Goal: Task Accomplishment & Management: Complete application form

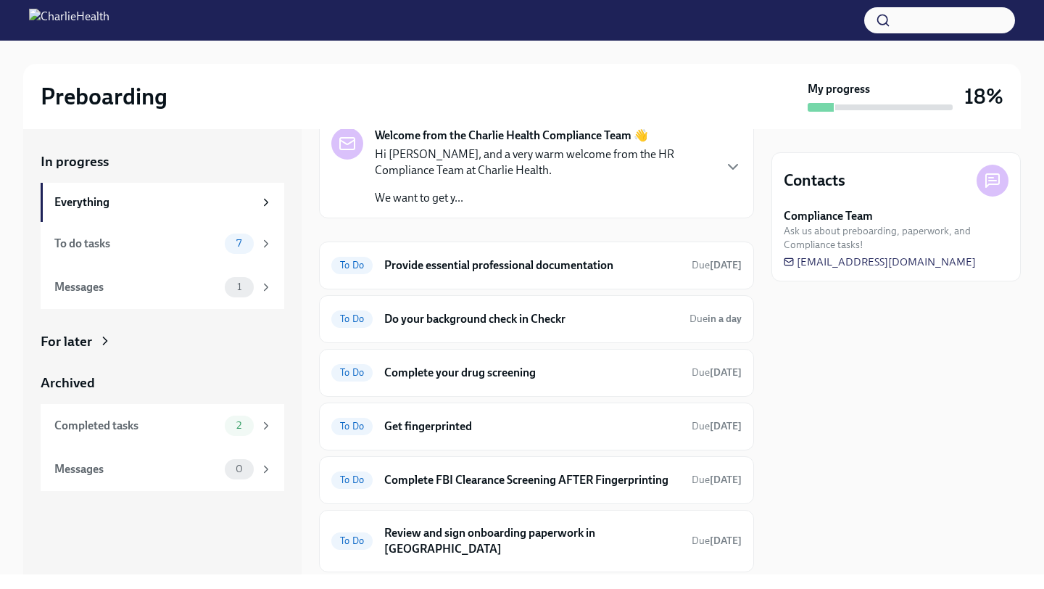
scroll to position [69, 0]
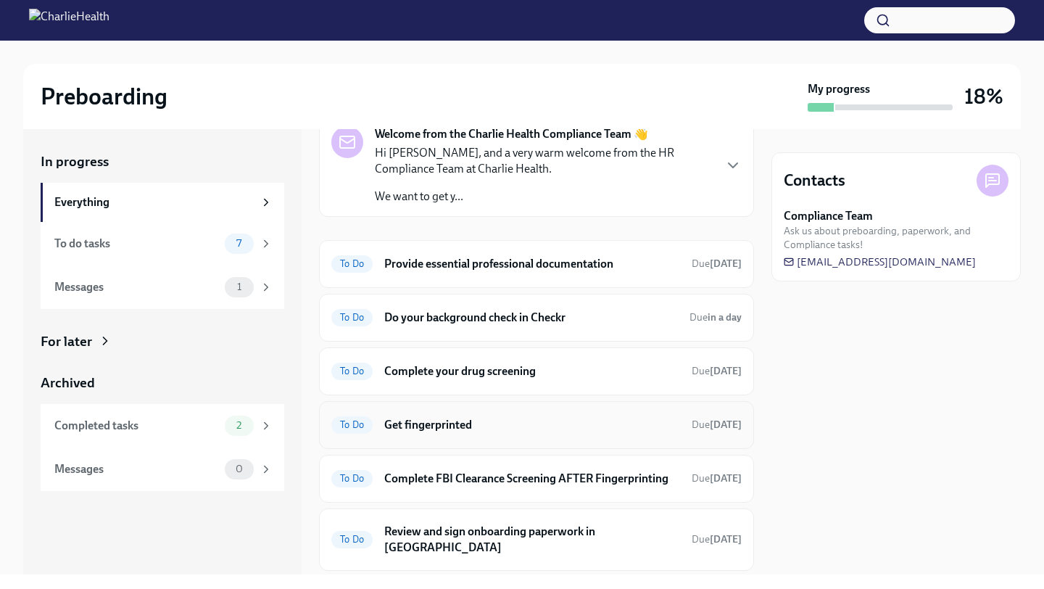
click at [347, 422] on span "To Do" at bounding box center [351, 424] width 41 height 11
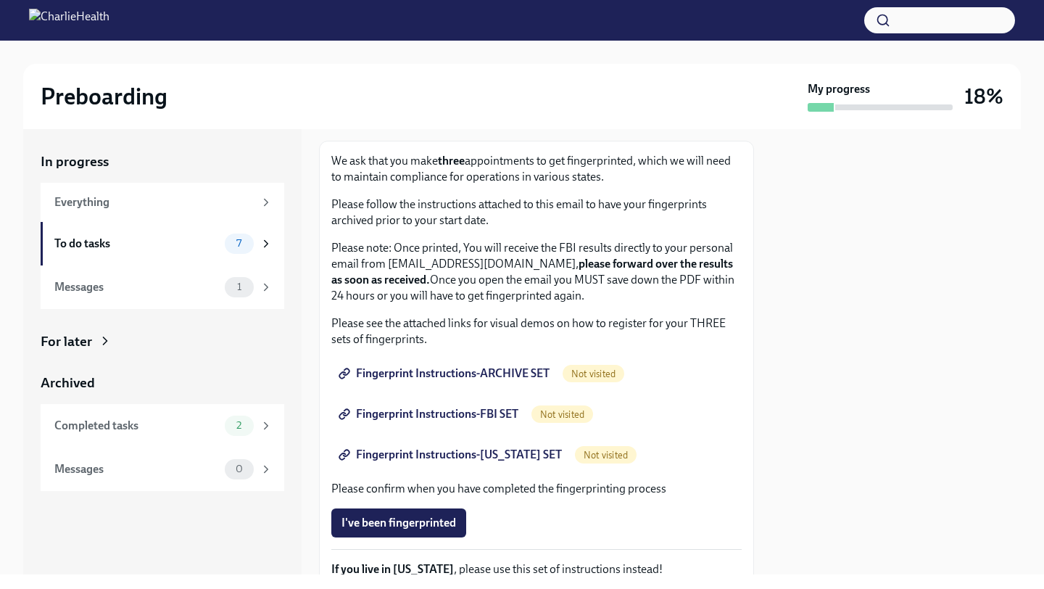
scroll to position [129, 0]
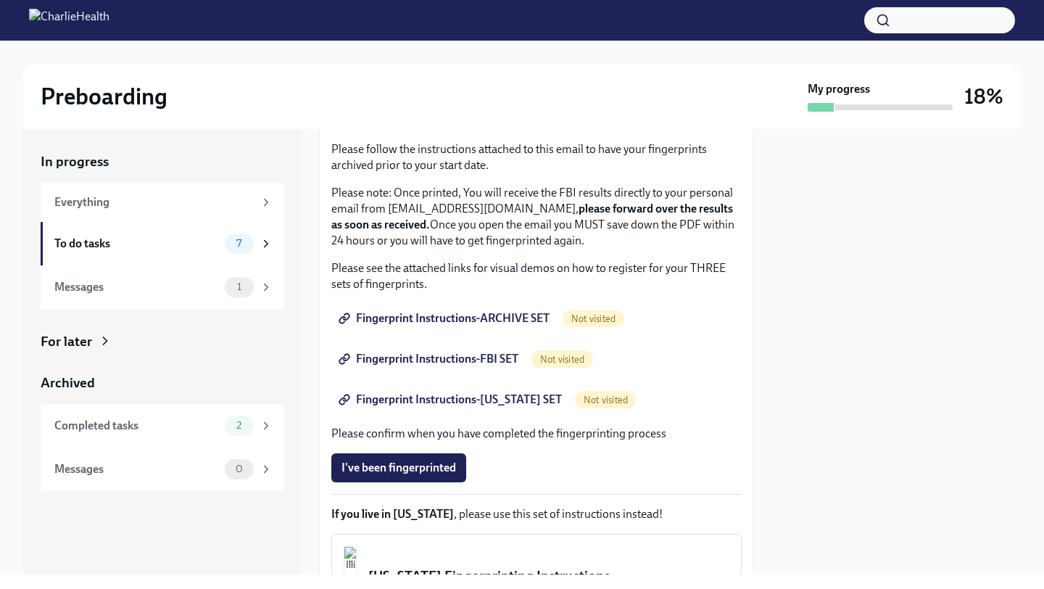
click at [489, 318] on span "Fingerprint Instructions-ARCHIVE SET" at bounding box center [446, 318] width 208 height 15
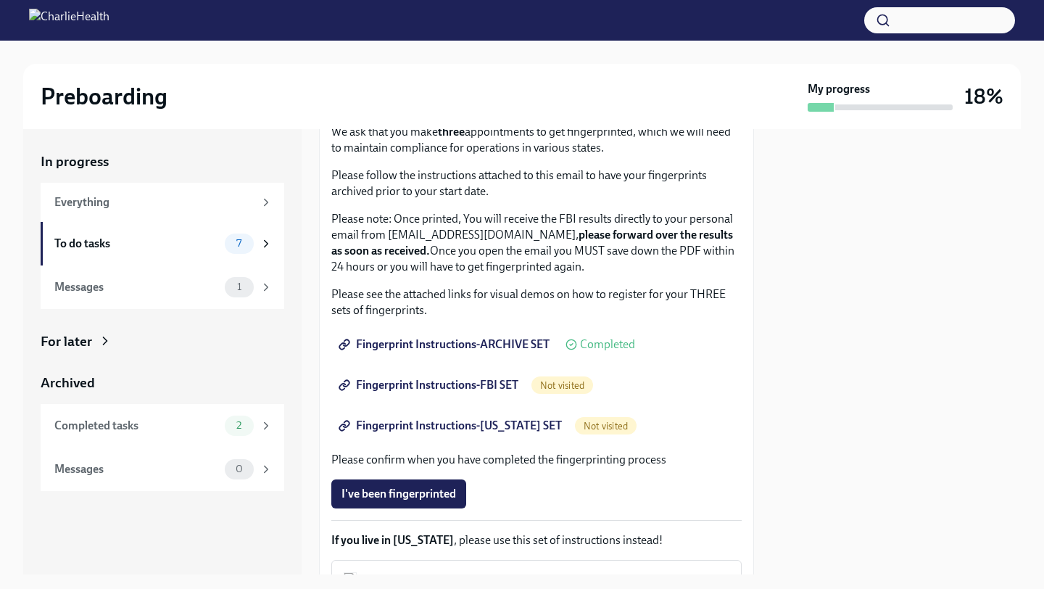
scroll to position [0, 0]
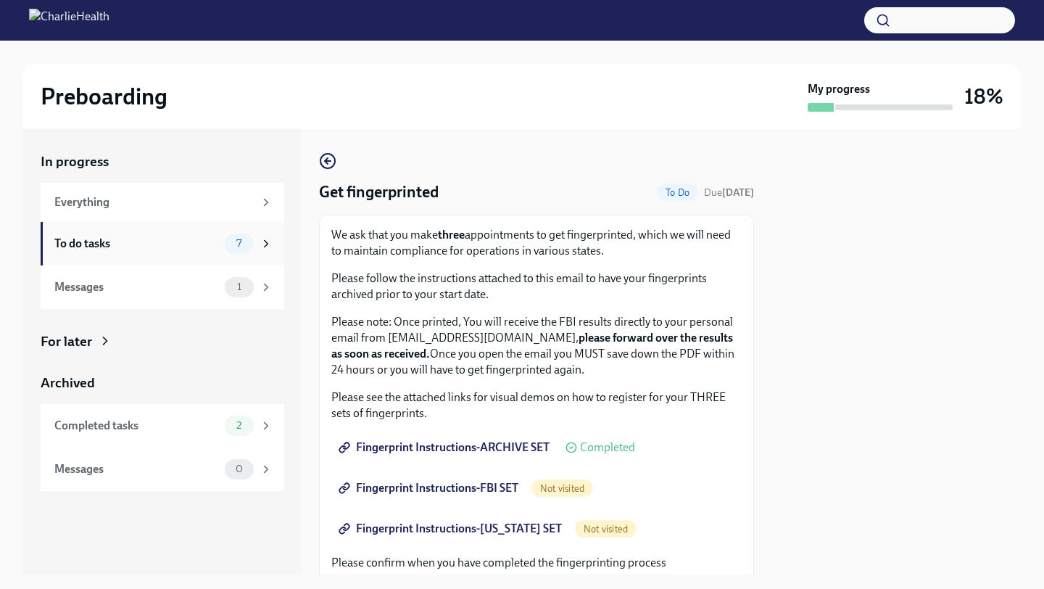
click at [228, 243] on span "7" at bounding box center [239, 243] width 22 height 11
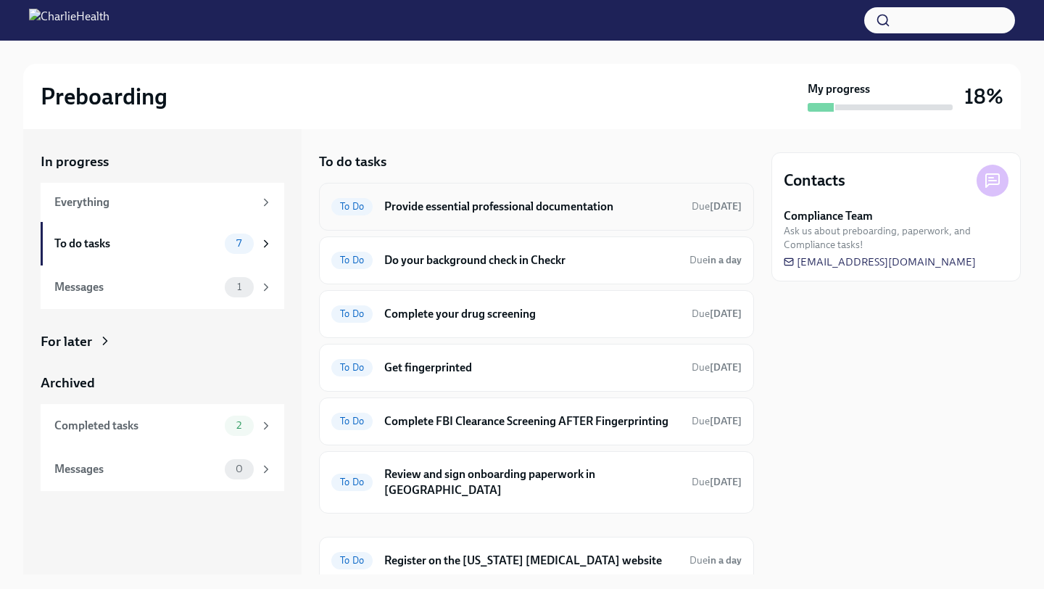
click at [509, 207] on h6 "Provide essential professional documentation" at bounding box center [532, 207] width 296 height 16
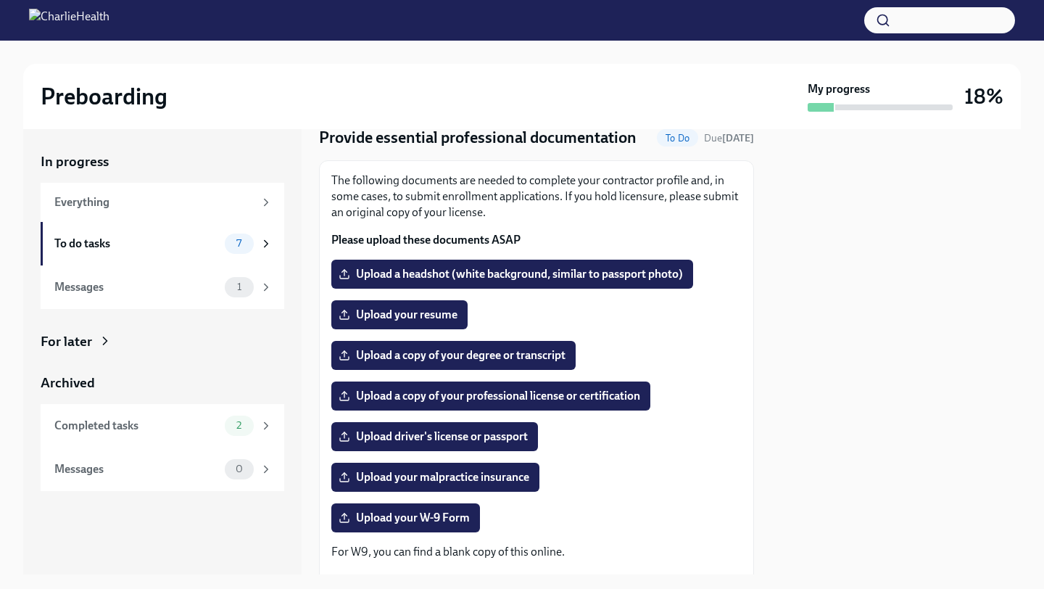
scroll to position [55, 0]
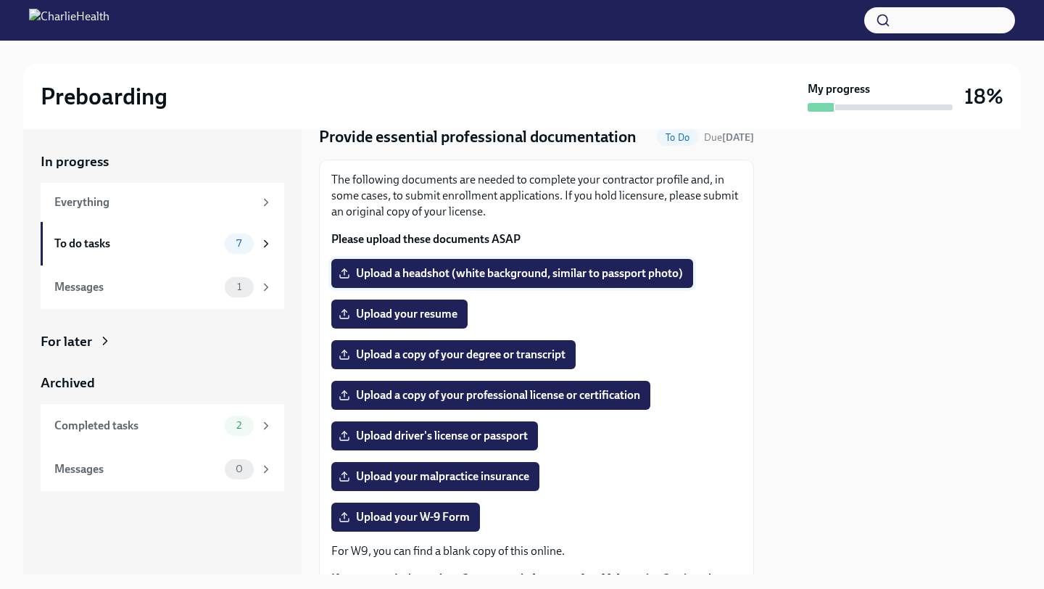
click at [630, 273] on span "Upload a headshot (white background, similar to passport photo)" at bounding box center [513, 273] width 342 height 15
click at [0, 0] on input "Upload a headshot (white background, similar to passport photo)" at bounding box center [0, 0] width 0 height 0
click at [194, 240] on div "To do tasks" at bounding box center [136, 244] width 165 height 16
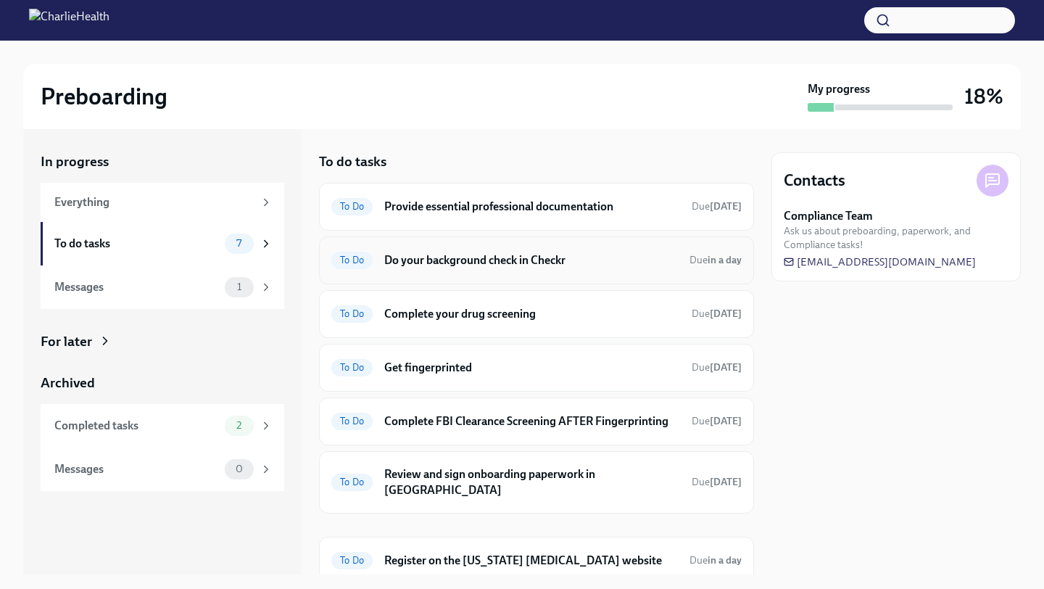
click at [487, 259] on h6 "Do your background check in Checkr" at bounding box center [531, 260] width 294 height 16
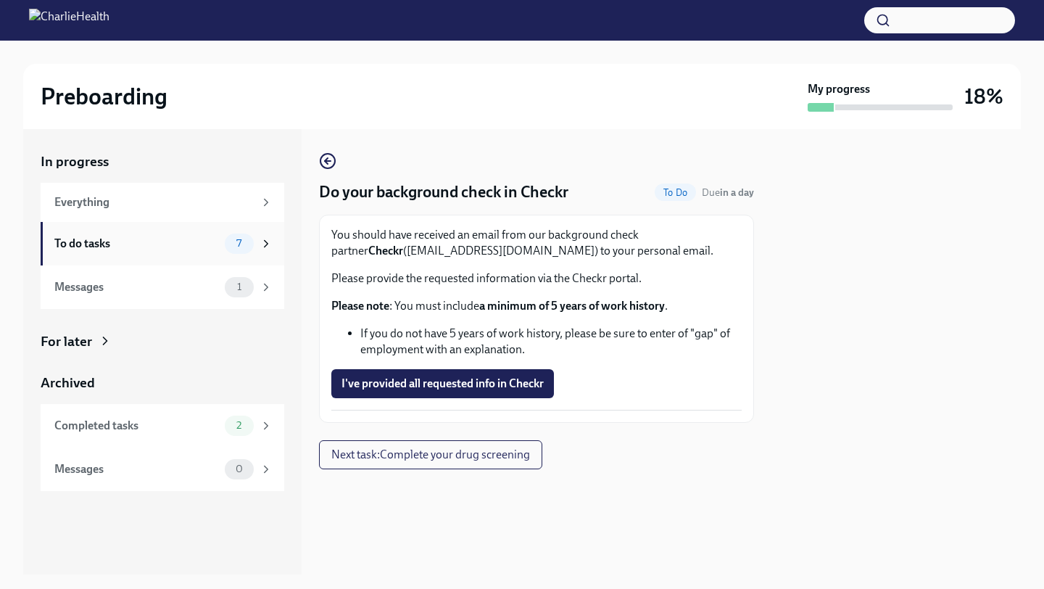
click at [170, 242] on div "To do tasks" at bounding box center [136, 244] width 165 height 16
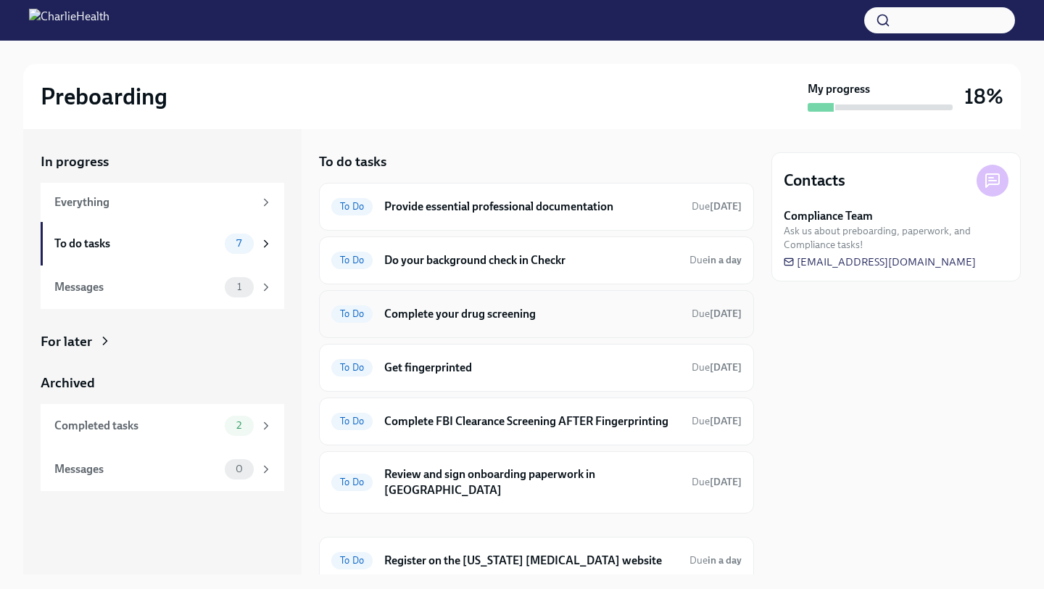
click at [467, 314] on h6 "Complete your drug screening" at bounding box center [532, 314] width 296 height 16
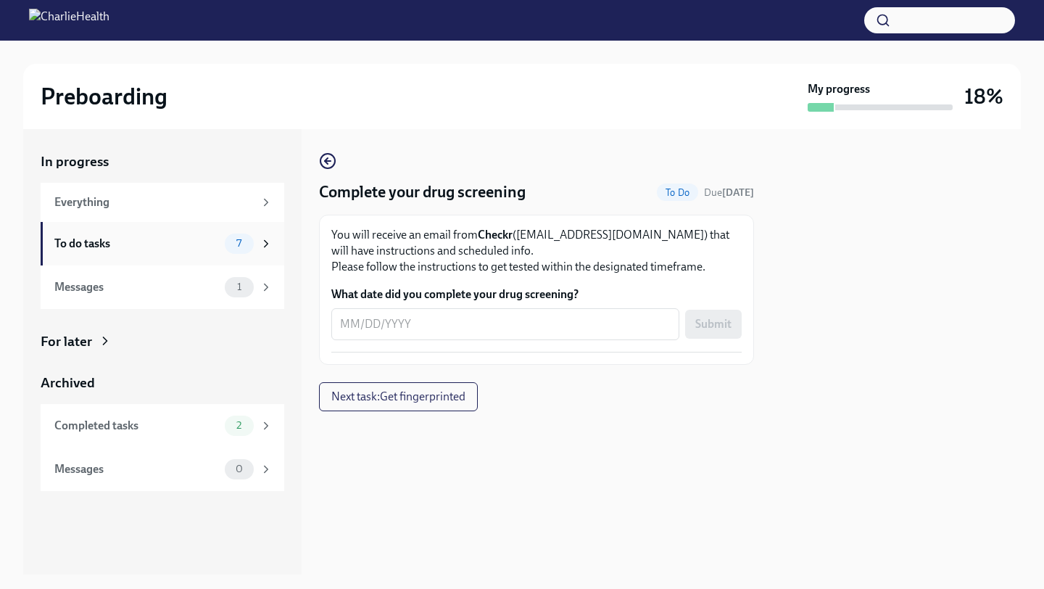
click at [181, 243] on div "To do tasks" at bounding box center [136, 244] width 165 height 16
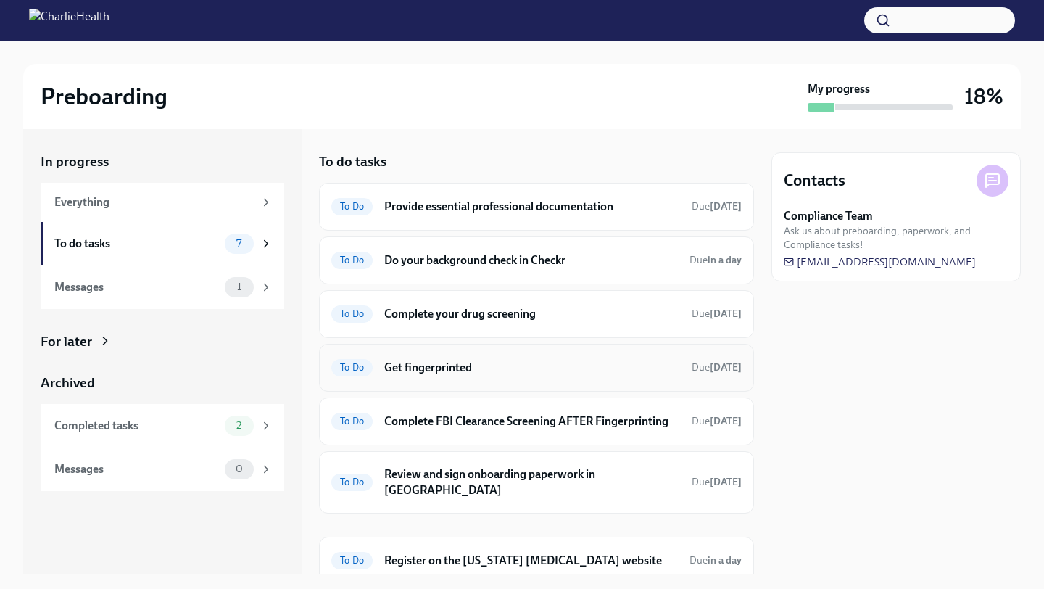
scroll to position [41, 0]
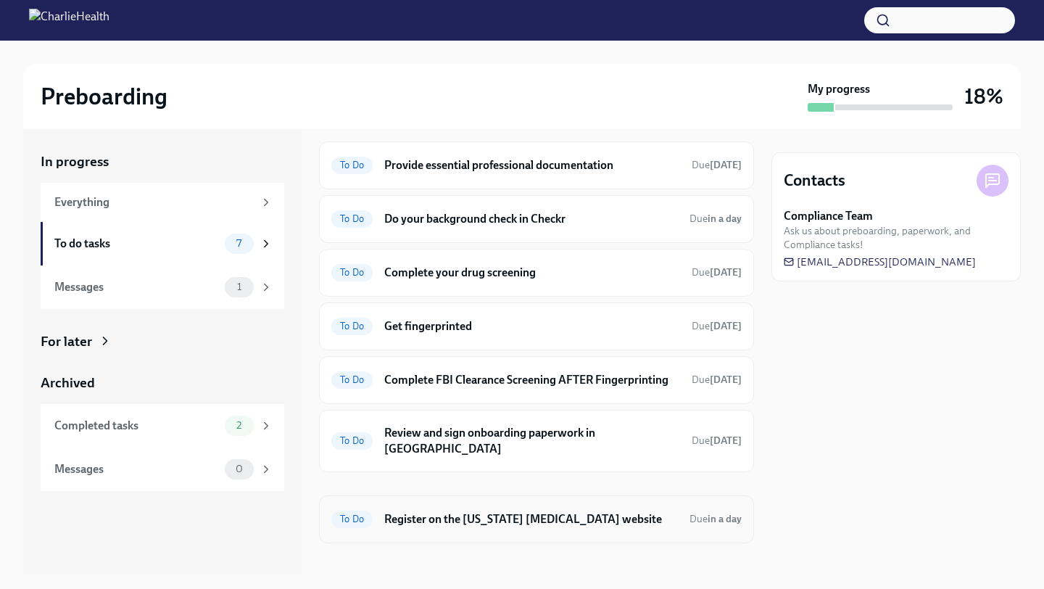
click at [538, 511] on h6 "Register on the [US_STATE] [MEDICAL_DATA] website" at bounding box center [531, 519] width 294 height 16
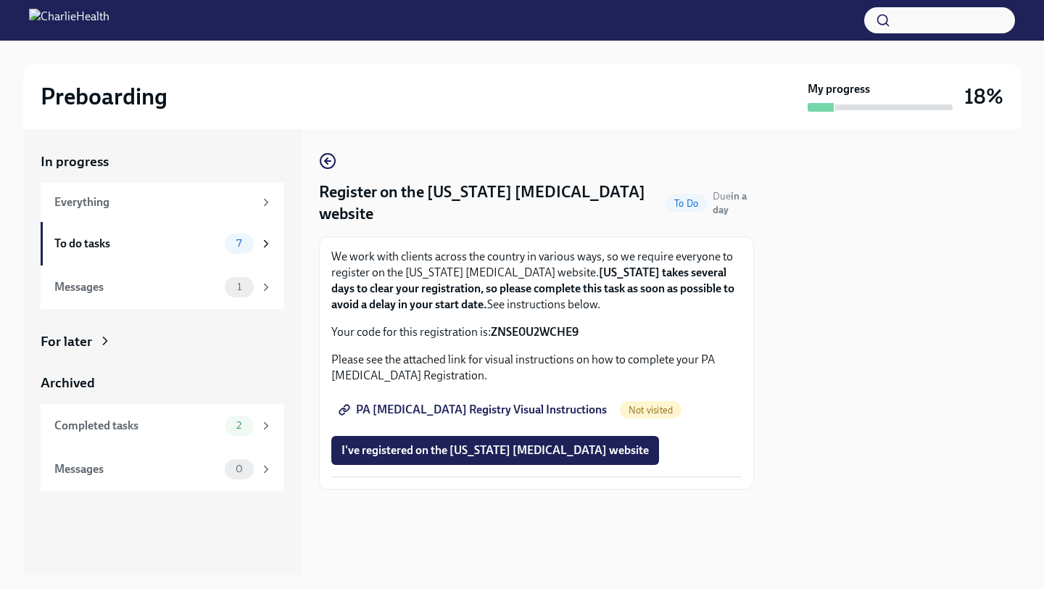
click at [532, 410] on span "PA [MEDICAL_DATA] Registry Visual Instructions" at bounding box center [474, 410] width 265 height 15
drag, startPoint x: 594, startPoint y: 331, endPoint x: 493, endPoint y: 335, distance: 100.9
click at [493, 335] on p "Your code for this registration is: ZNSE0U2WCHE9" at bounding box center [536, 332] width 410 height 16
copy strong "ZNSE0U2WCHE9"
click at [557, 448] on span "I've registered on the [US_STATE] [MEDICAL_DATA] website" at bounding box center [496, 450] width 308 height 15
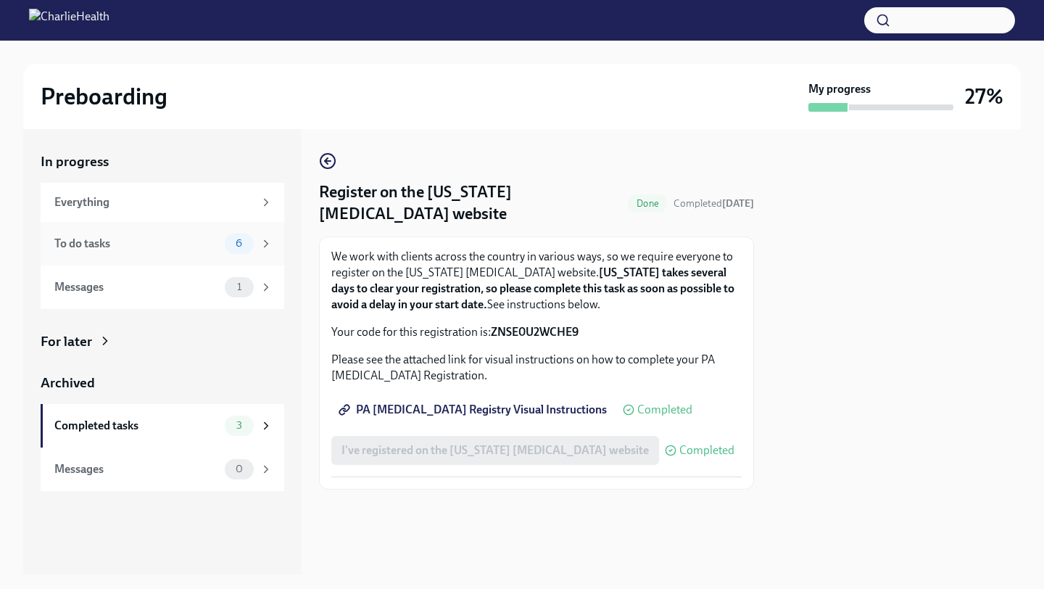
click at [186, 236] on div "To do tasks" at bounding box center [136, 244] width 165 height 16
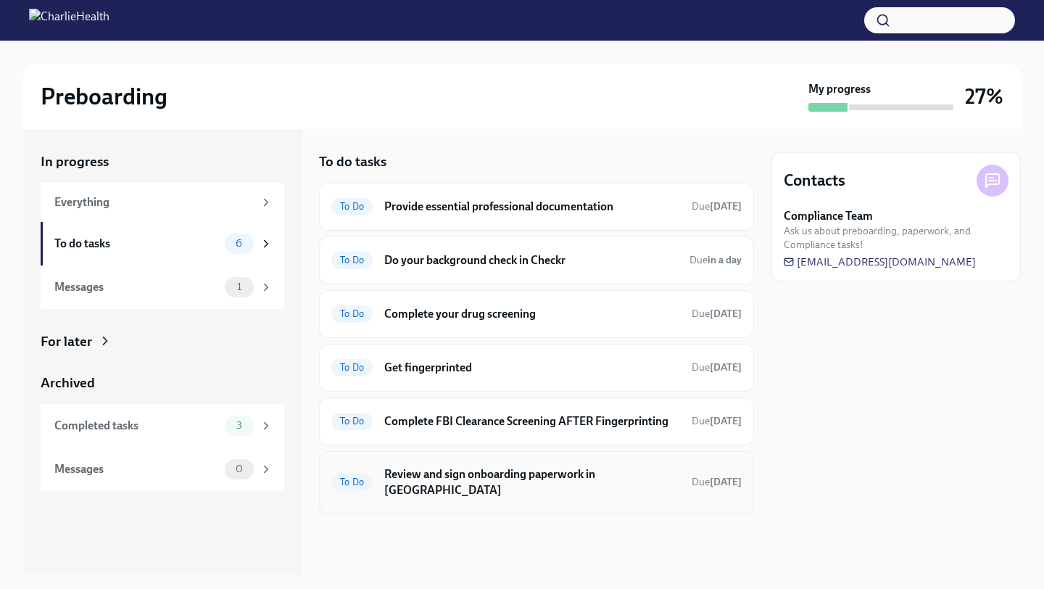
click at [509, 475] on h6 "Review and sign onboarding paperwork in [GEOGRAPHIC_DATA]" at bounding box center [532, 482] width 296 height 32
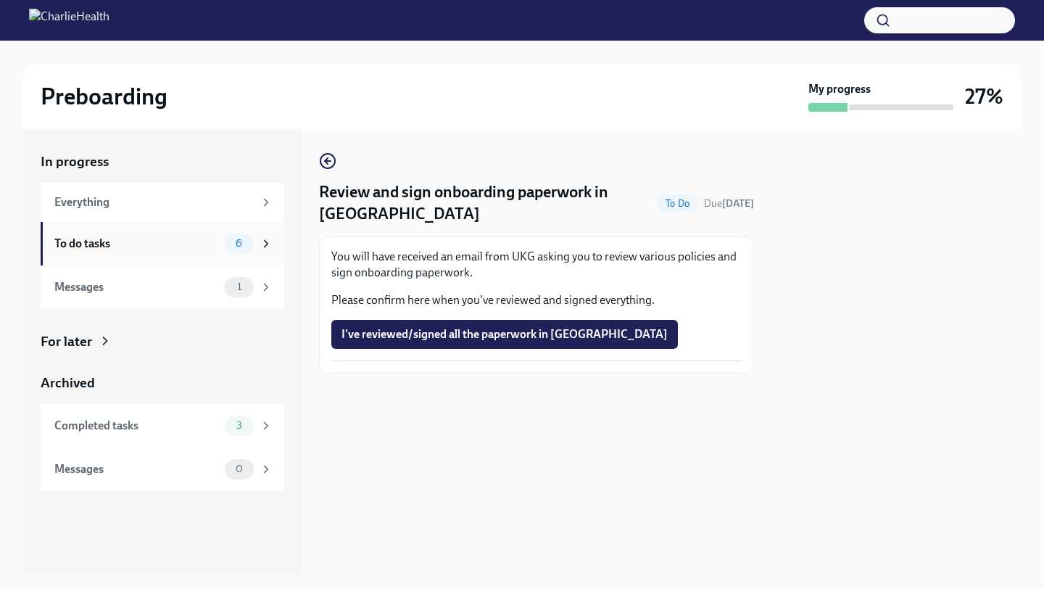
click at [180, 243] on div "To do tasks" at bounding box center [136, 244] width 165 height 16
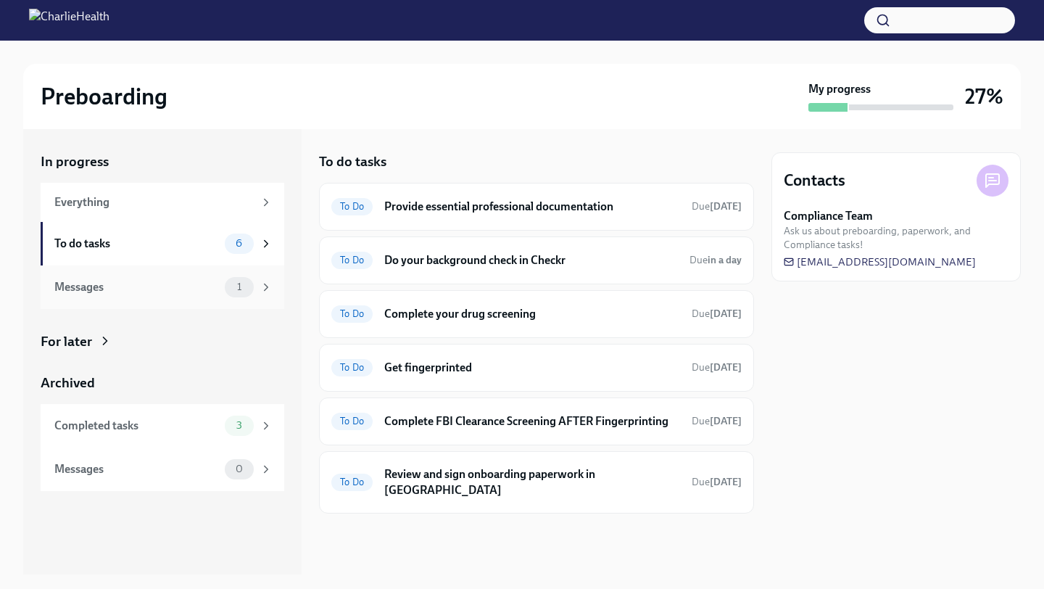
click at [183, 288] on div "Messages" at bounding box center [136, 287] width 165 height 16
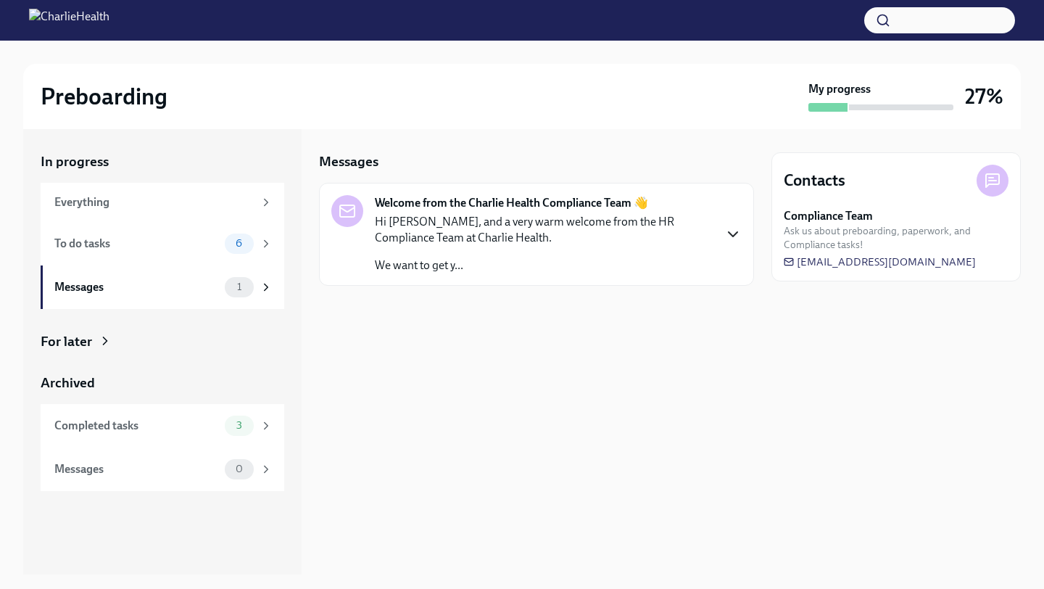
click at [730, 228] on icon "button" at bounding box center [733, 234] width 17 height 17
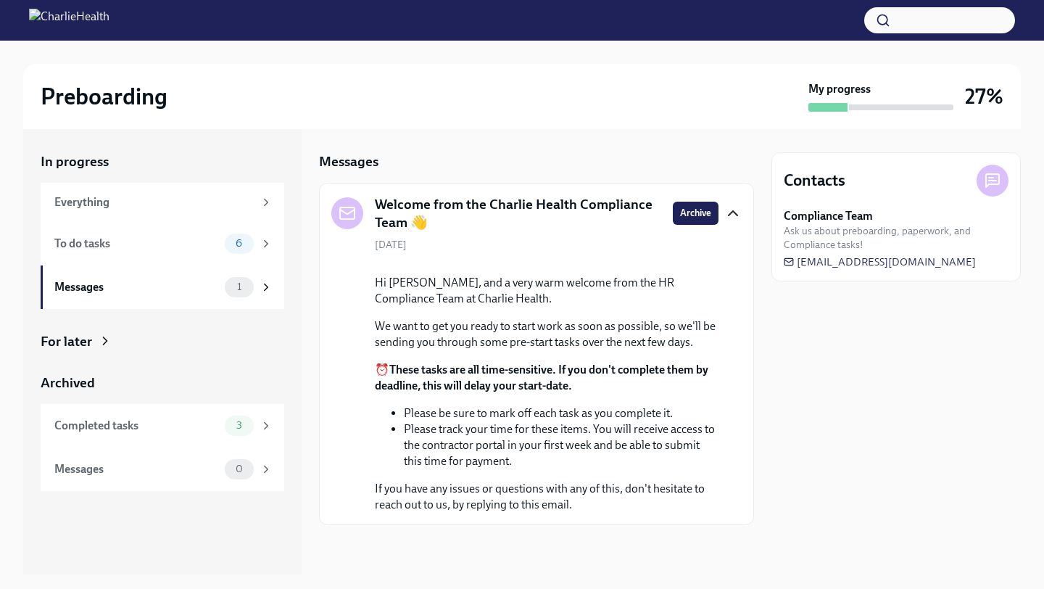
scroll to position [96, 0]
click at [162, 202] on div "Everything" at bounding box center [153, 202] width 199 height 16
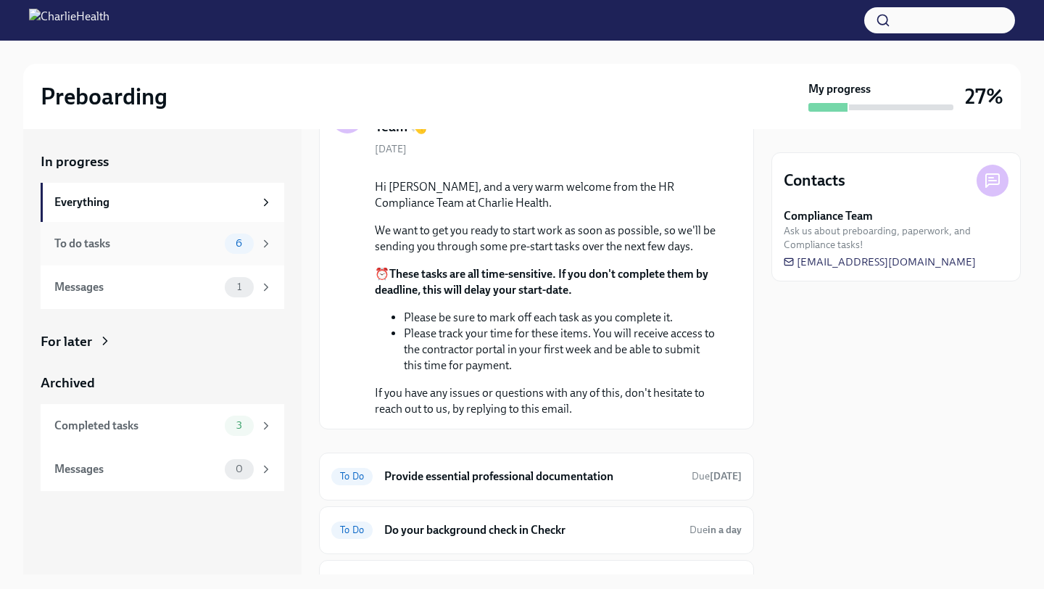
click at [160, 234] on div "To do tasks 6" at bounding box center [163, 244] width 218 height 20
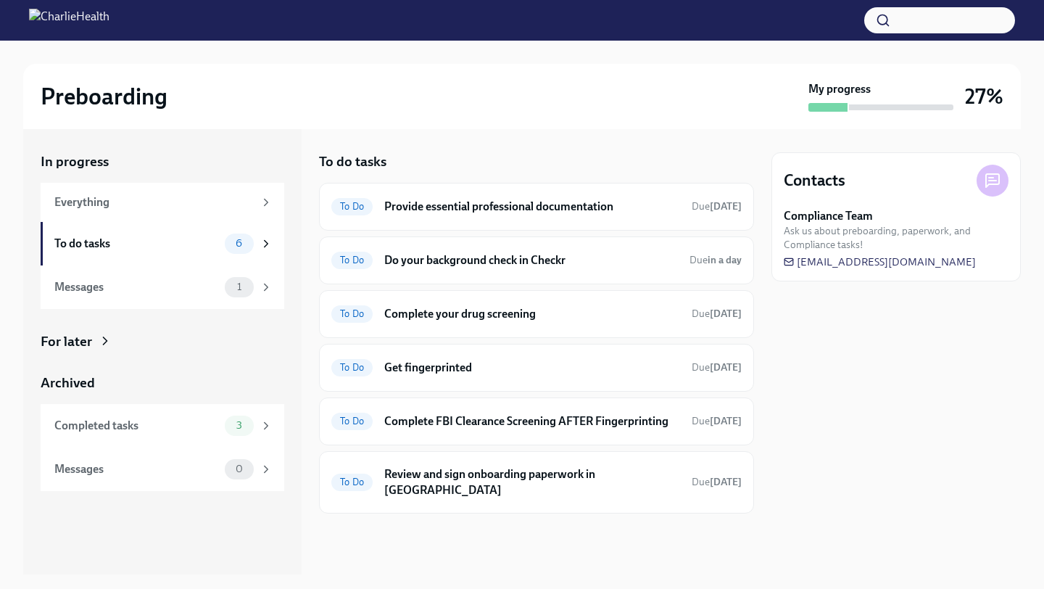
click at [928, 474] on div "Contacts Compliance Team Ask us about preboarding, paperwork, and Compliance ta…" at bounding box center [896, 351] width 249 height 445
click at [888, 426] on div "Contacts Compliance Team Ask us about preboarding, paperwork, and Compliance ta…" at bounding box center [896, 351] width 249 height 445
